Goal: Find specific page/section: Find specific page/section

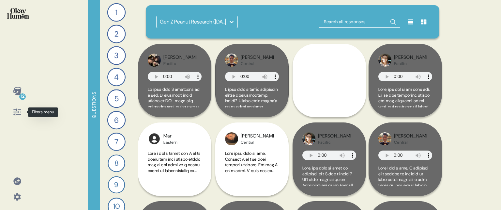
click at [17, 113] on icon at bounding box center [17, 111] width 9 height 9
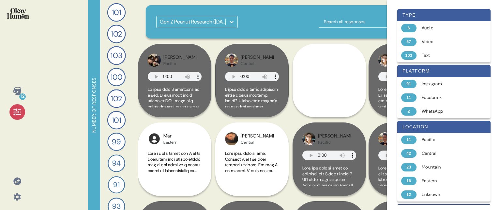
click at [17, 113] on icon at bounding box center [17, 111] width 9 height 9
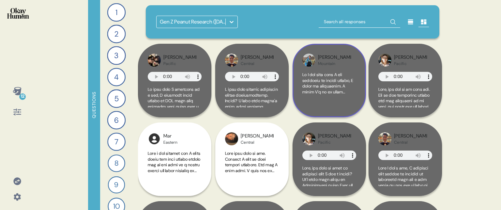
click at [362, 101] on div "Jacob Mountain" at bounding box center [328, 80] width 73 height 73
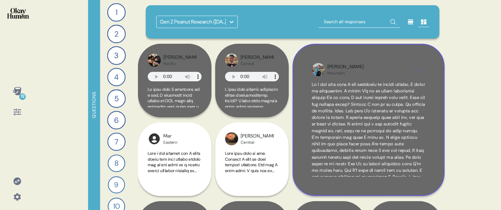
click at [429, 158] on div "Jacob Mountain" at bounding box center [368, 120] width 152 height 152
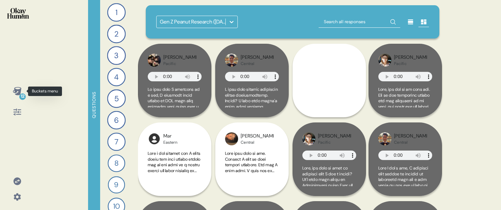
click at [18, 89] on icon at bounding box center [17, 91] width 8 height 8
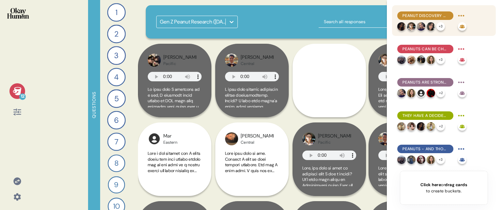
click at [443, 16] on span "Peanut discovery often happens during special moments, which makes these moment…" at bounding box center [425, 16] width 46 height 6
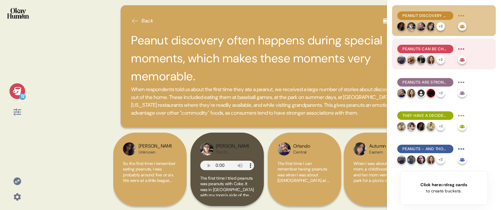
click at [445, 48] on span "Peanuts can be challenging for little kids, but the salt tends to win them over." at bounding box center [425, 49] width 46 height 6
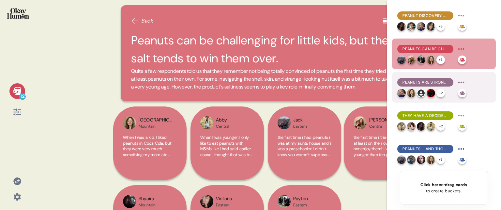
click at [434, 84] on span "Peanuts are strongly nostalgic, recalling specific childhood memories even in t…" at bounding box center [425, 82] width 46 height 6
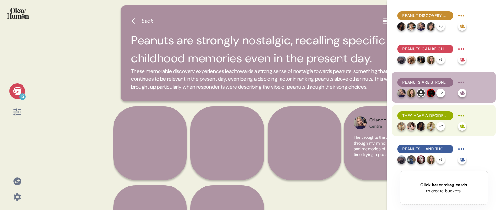
click at [442, 116] on span "They have a decidedly positive and cheery feel, but in a relaxed, approachable …" at bounding box center [425, 115] width 46 height 6
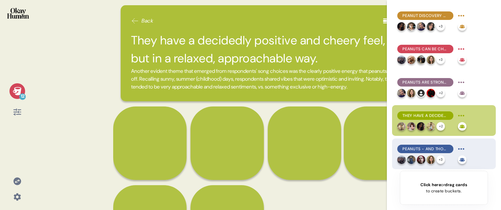
click at [444, 148] on span "Peanuts - and those who personify them - are dependable, sweet, and unapologeti…" at bounding box center [425, 149] width 46 height 6
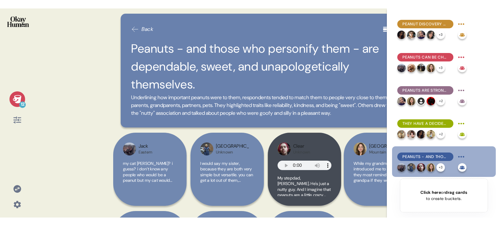
scroll to position [65, 0]
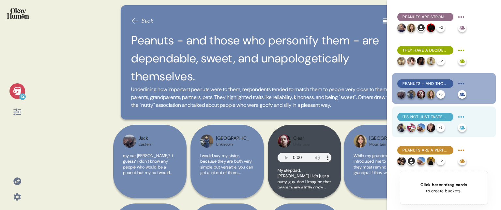
click at [431, 115] on span "It's not just taste - peanuts' texture & versatility help set them above the re…" at bounding box center [425, 117] width 46 height 6
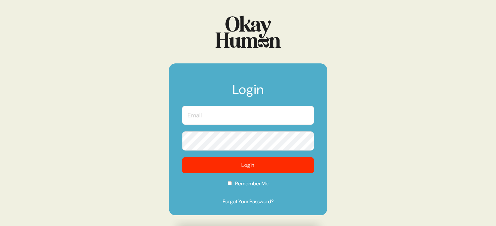
click at [226, 113] on input "text" at bounding box center [248, 115] width 132 height 19
click at [0, 226] on com-1password-button at bounding box center [0, 226] width 0 height 0
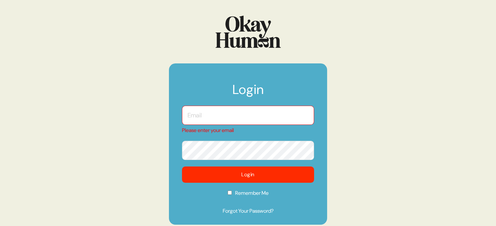
type input "kara@sympler.co"
checkbox input "true"
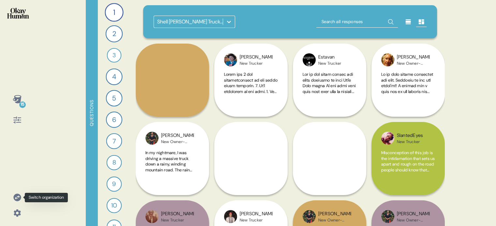
click at [20, 197] on icon at bounding box center [16, 197] width 7 height 7
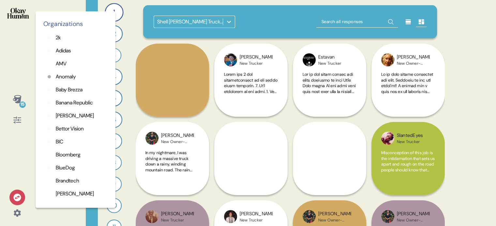
click at [70, 47] on p "Adidas" at bounding box center [63, 51] width 15 height 8
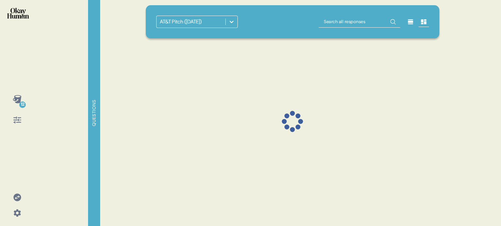
click at [17, 198] on icon at bounding box center [17, 197] width 9 height 9
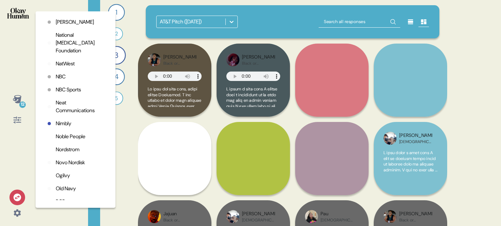
scroll to position [1173, 0]
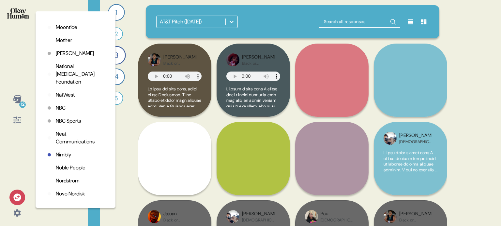
click at [64, 86] on p "National Psoriasis Foundation" at bounding box center [80, 74] width 49 height 23
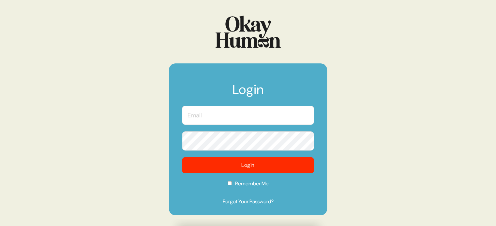
click at [205, 113] on input "text" at bounding box center [248, 115] width 132 height 19
click at [225, 119] on input "text" at bounding box center [248, 115] width 132 height 19
click at [299, 81] on form "Login Login Remember Me Forgot Your Password?" at bounding box center [248, 140] width 158 height 152
click at [212, 122] on input "text" at bounding box center [248, 115] width 132 height 19
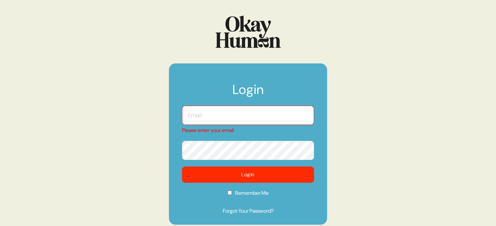
click at [216, 111] on input "text" at bounding box center [248, 115] width 132 height 19
type input "kara@sympler.co"
checkbox input "true"
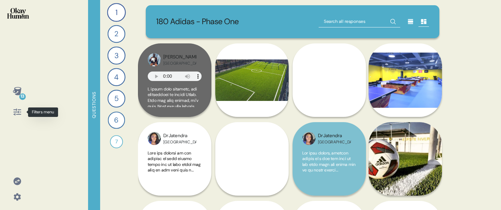
click at [21, 112] on icon at bounding box center [17, 111] width 9 height 9
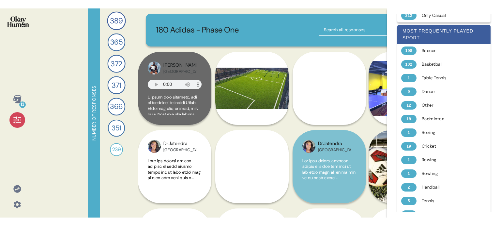
scroll to position [456, 0]
